Goal: Obtain resource: Download file/media

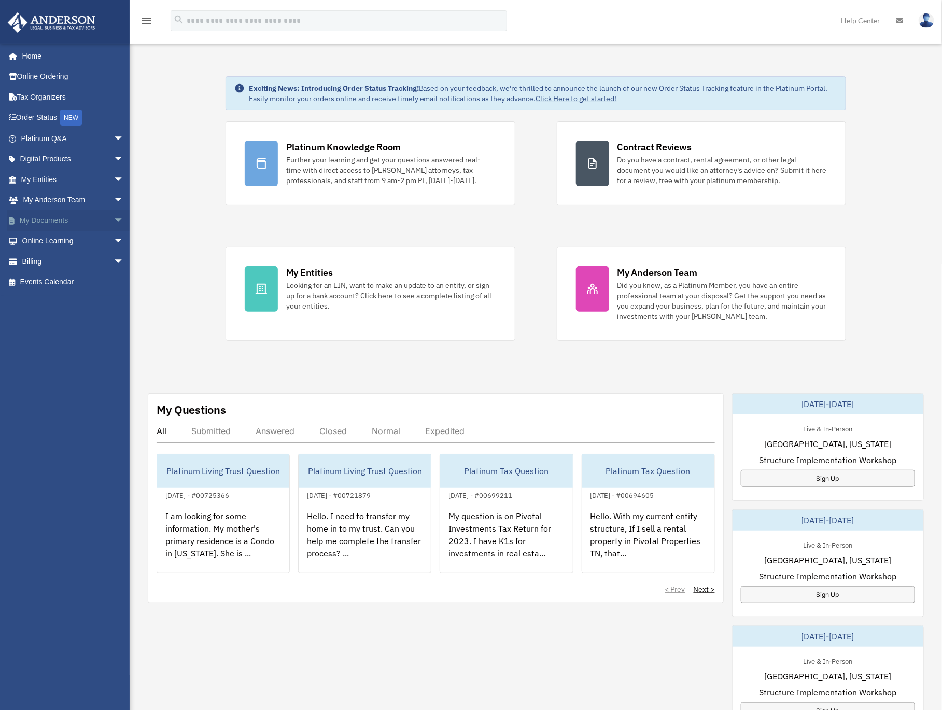
click at [114, 219] on span "arrow_drop_down" at bounding box center [124, 220] width 21 height 21
click at [48, 241] on link "Box" at bounding box center [77, 241] width 125 height 21
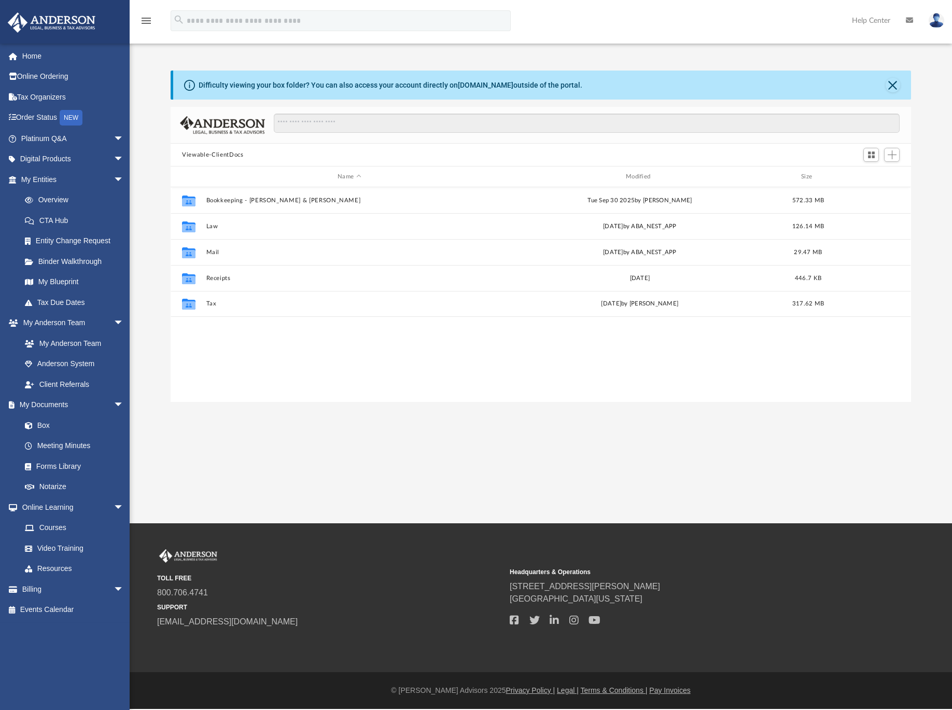
scroll to position [226, 731]
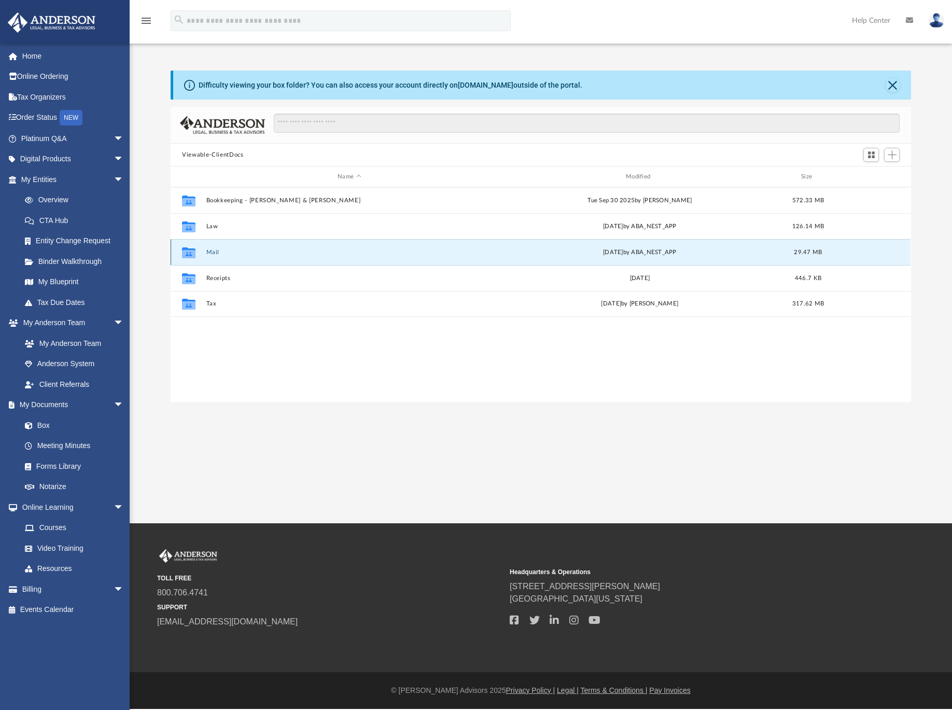
click at [219, 252] on button "Mail" at bounding box center [349, 252] width 286 height 7
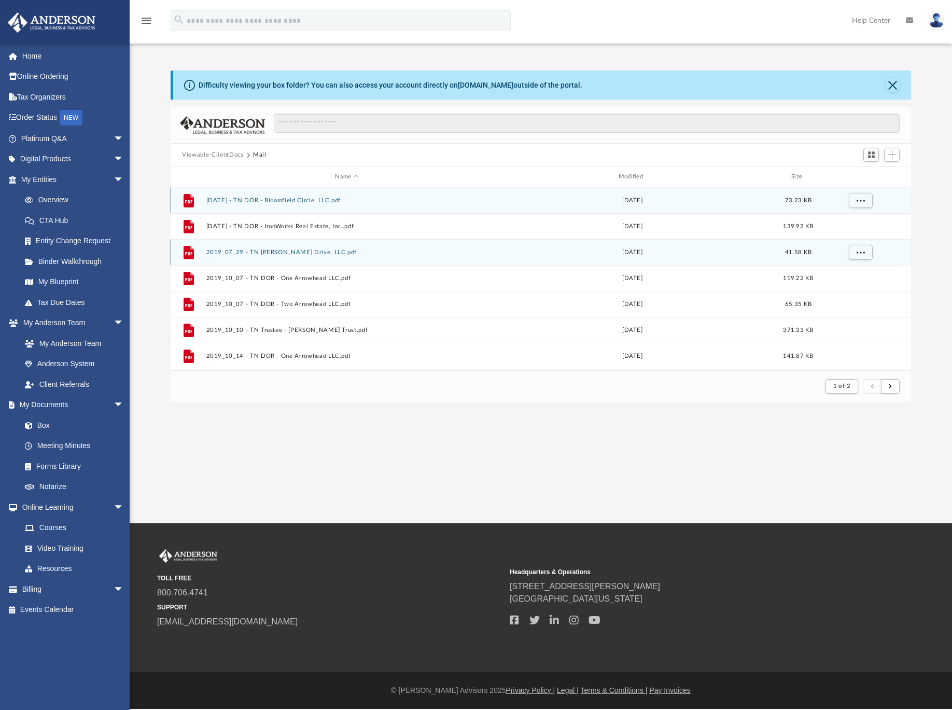
scroll to position [194, 731]
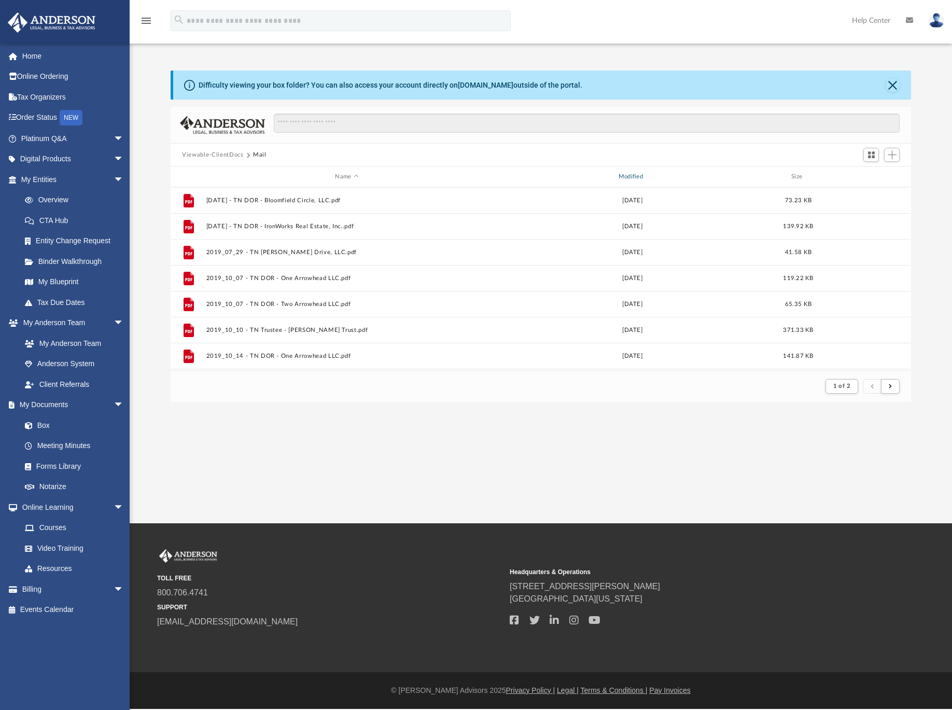
click at [639, 178] on div "Modified" at bounding box center [633, 176] width 282 height 9
click at [637, 177] on div "Modified" at bounding box center [633, 176] width 282 height 9
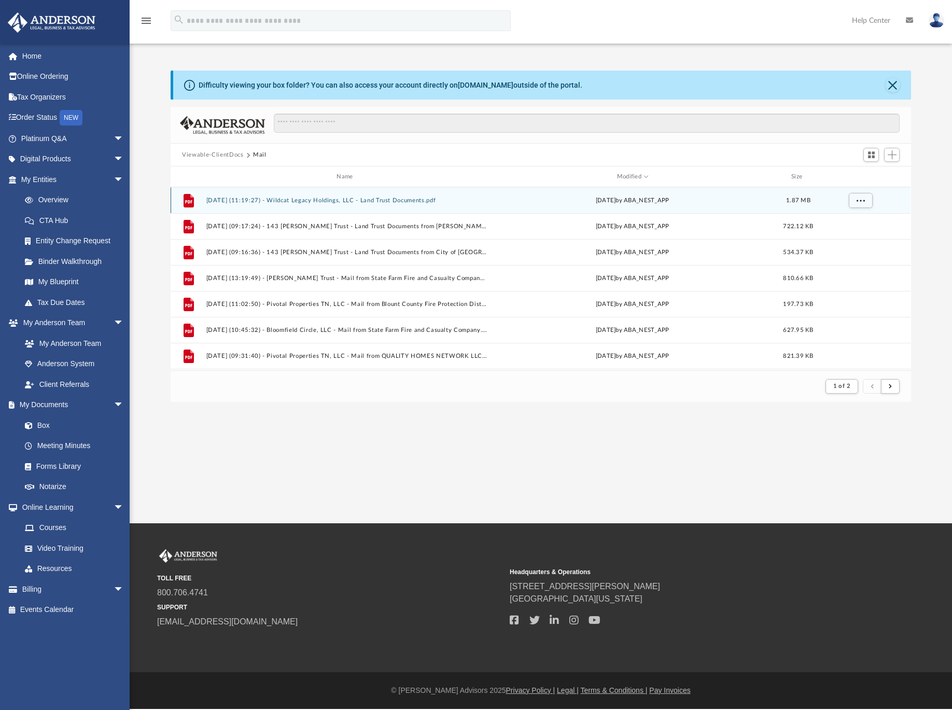
click at [396, 198] on button "2025.10.01 (11:19:27) - Wildcat Legacy Holdings, LLC - Land Trust Documents.pdf" at bounding box center [346, 200] width 281 height 7
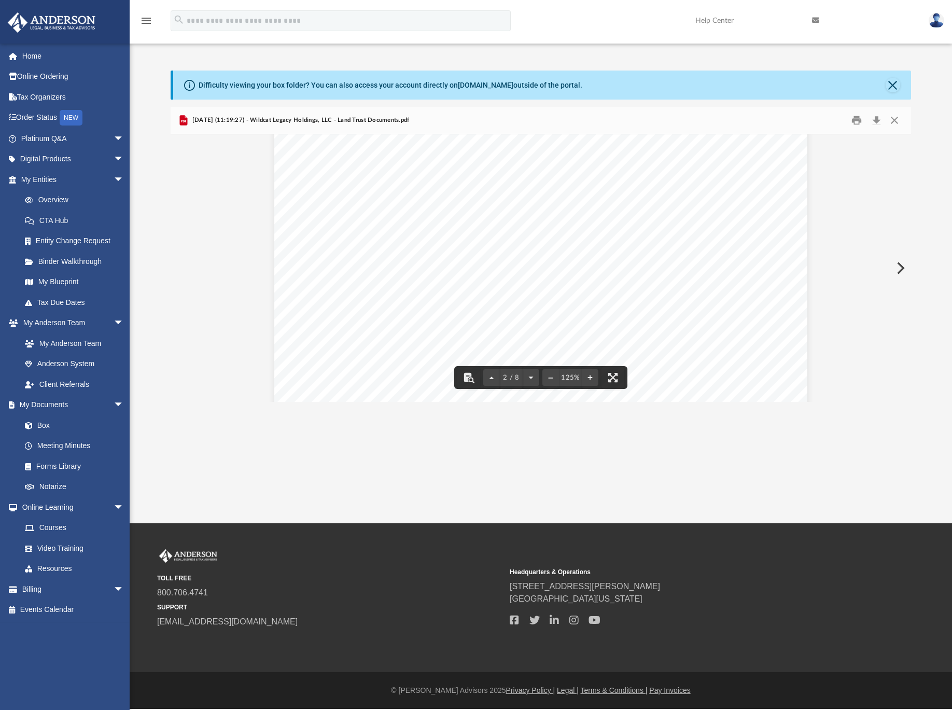
scroll to position [1231, 0]
click at [896, 121] on button "Close" at bounding box center [894, 121] width 19 height 16
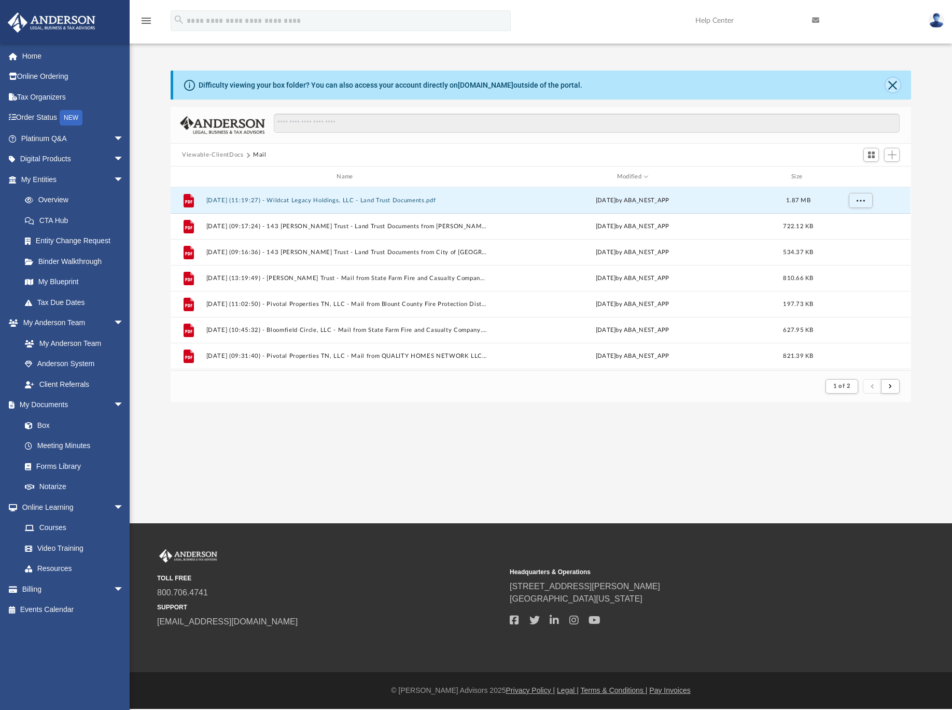
click at [895, 79] on button "Close" at bounding box center [893, 85] width 15 height 15
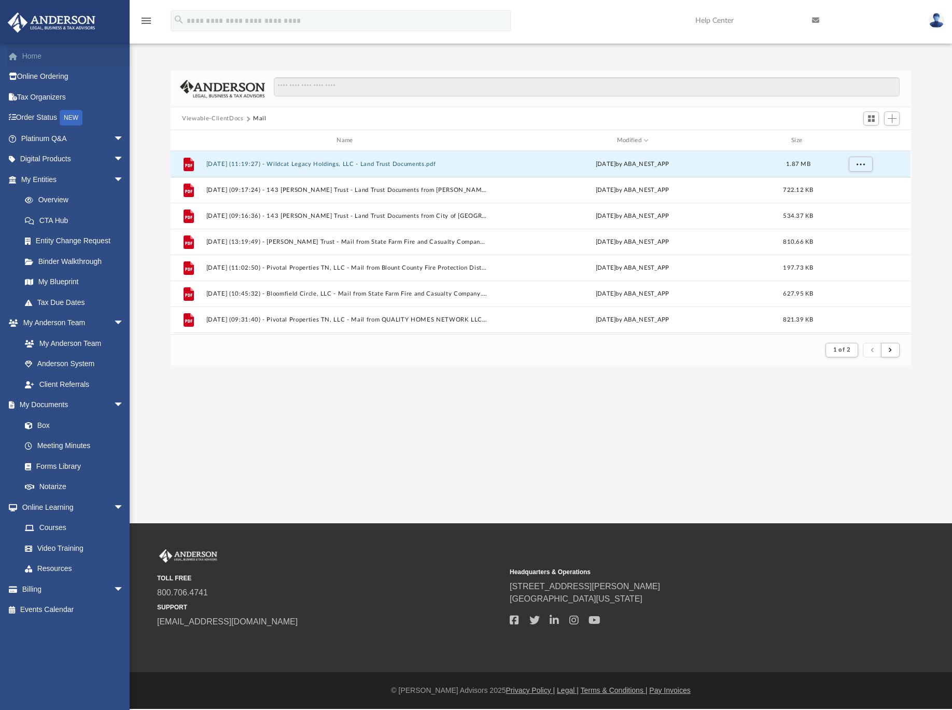
click at [36, 55] on link "Home" at bounding box center [73, 56] width 132 height 21
